Goal: Information Seeking & Learning: Learn about a topic

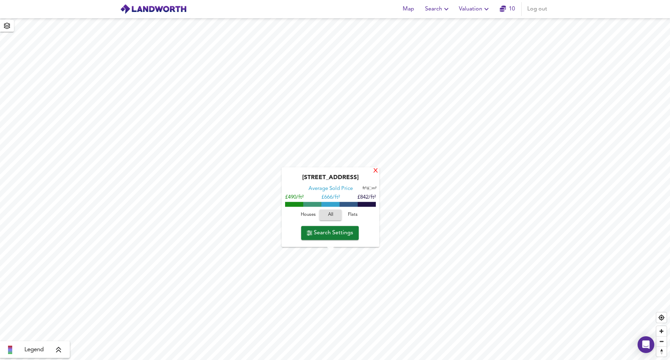
click at [376, 172] on div "X" at bounding box center [376, 171] width 6 height 7
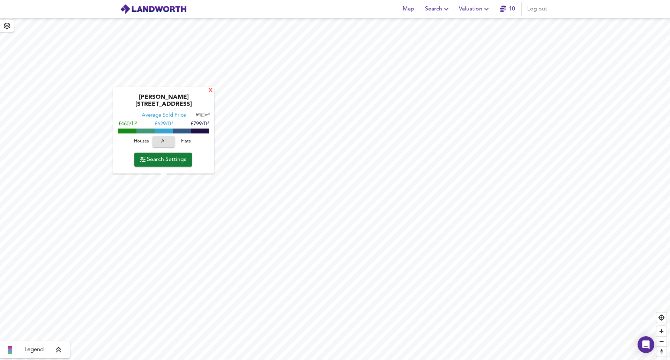
click at [210, 94] on div "X" at bounding box center [211, 91] width 6 height 7
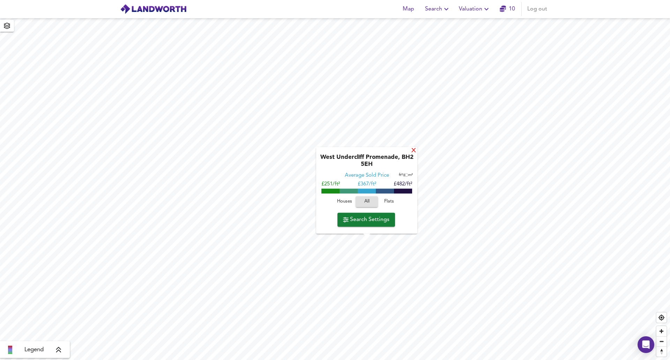
click at [414, 152] on div "X" at bounding box center [414, 151] width 6 height 7
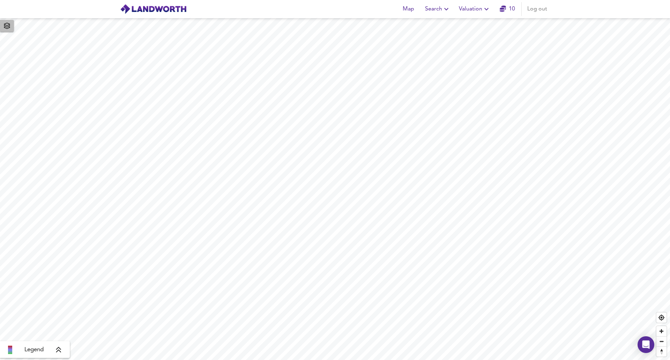
click at [13, 27] on button "button" at bounding box center [7, 26] width 14 height 12
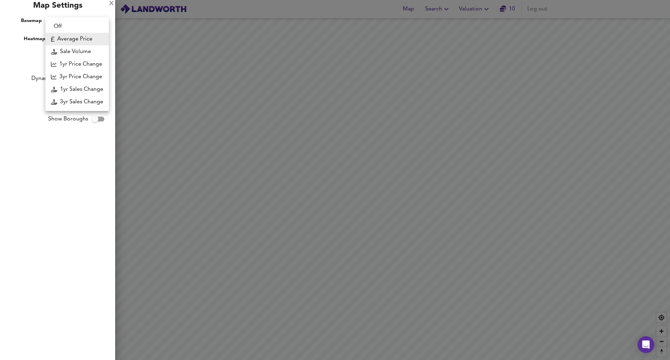
click at [83, 39] on body "Map Search Valuation 10 Log out Legend X Map Settings Basemap Default hybrid He…" at bounding box center [335, 180] width 670 height 360
click at [68, 88] on li "1yr Sales Change" at bounding box center [76, 89] width 63 height 13
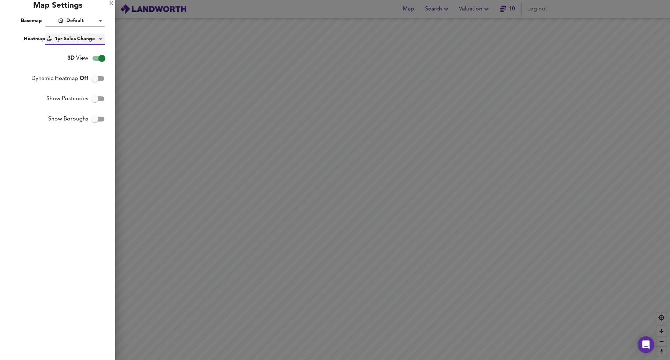
type input "sc1y"
click at [110, 5] on div "X" at bounding box center [111, 3] width 5 height 5
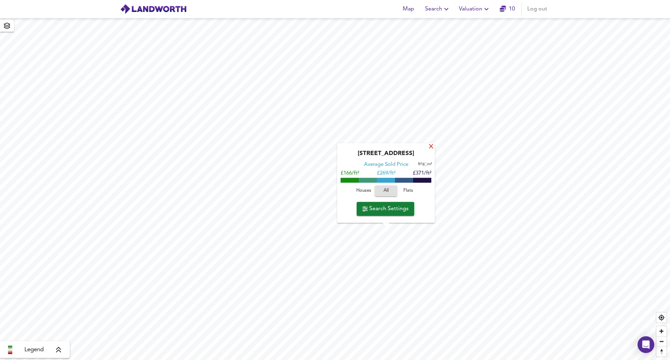
click at [429, 147] on div "X" at bounding box center [431, 147] width 6 height 7
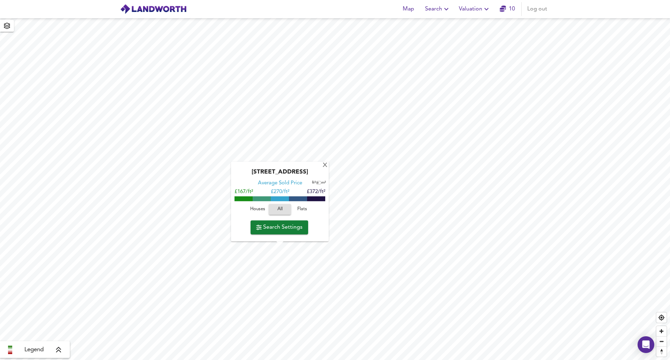
drag, startPoint x: 291, startPoint y: 172, endPoint x: 317, endPoint y: 173, distance: 25.5
click at [317, 173] on div "[STREET_ADDRESS]" at bounding box center [279, 173] width 91 height 11
copy div "BH2 6DT"
